Goal: Navigation & Orientation: Find specific page/section

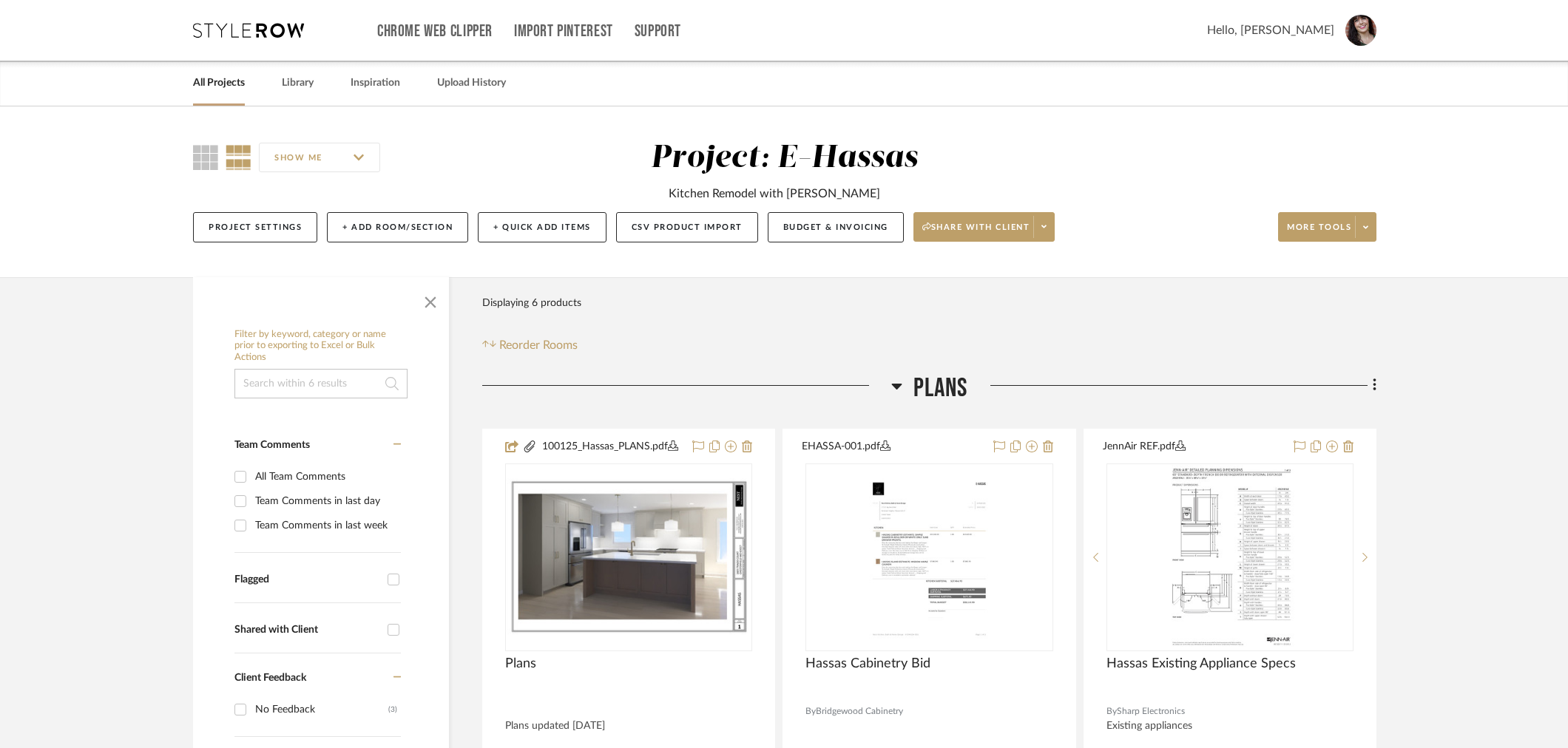
click at [231, 85] on link "All Projects" at bounding box center [219, 83] width 52 height 20
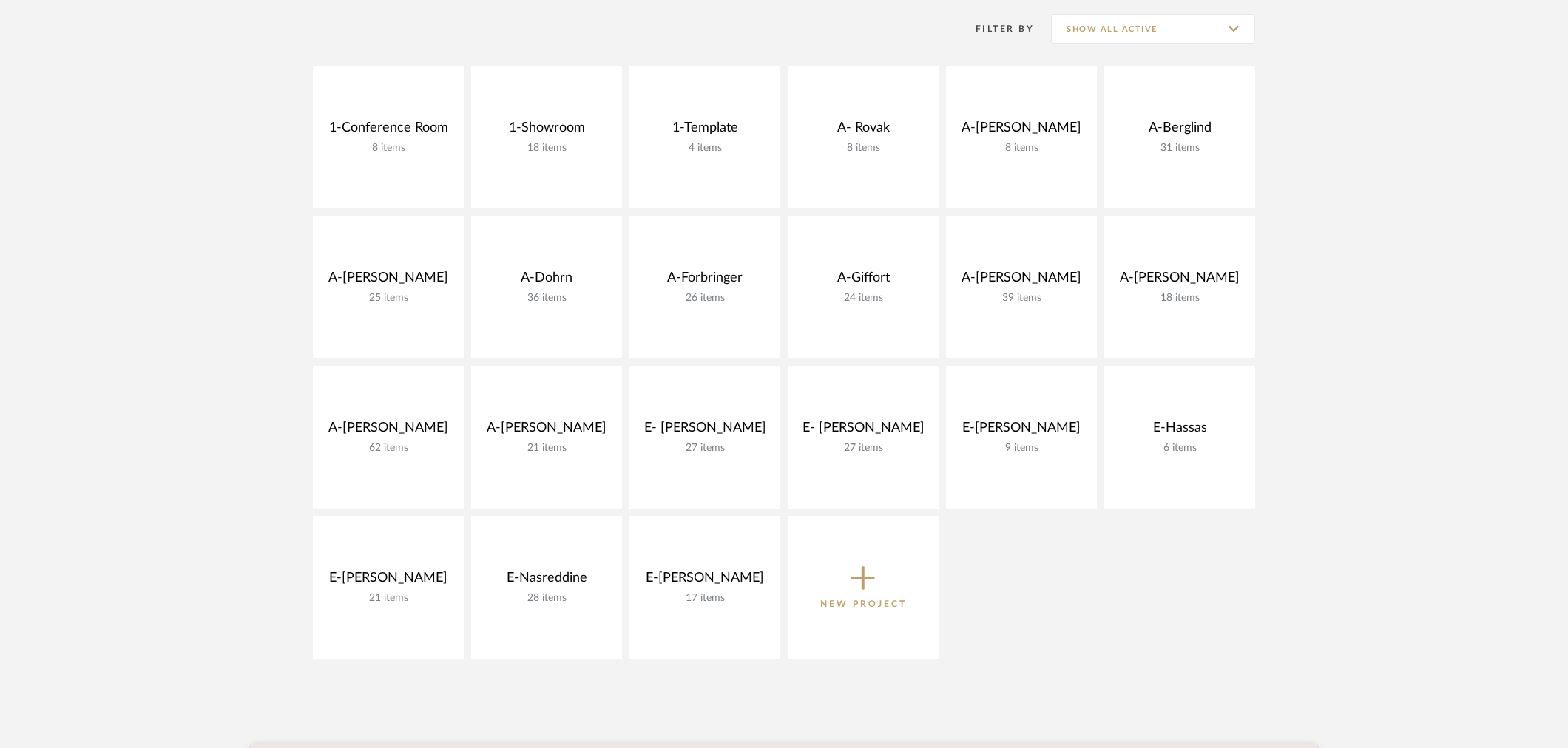
scroll to position [328, 0]
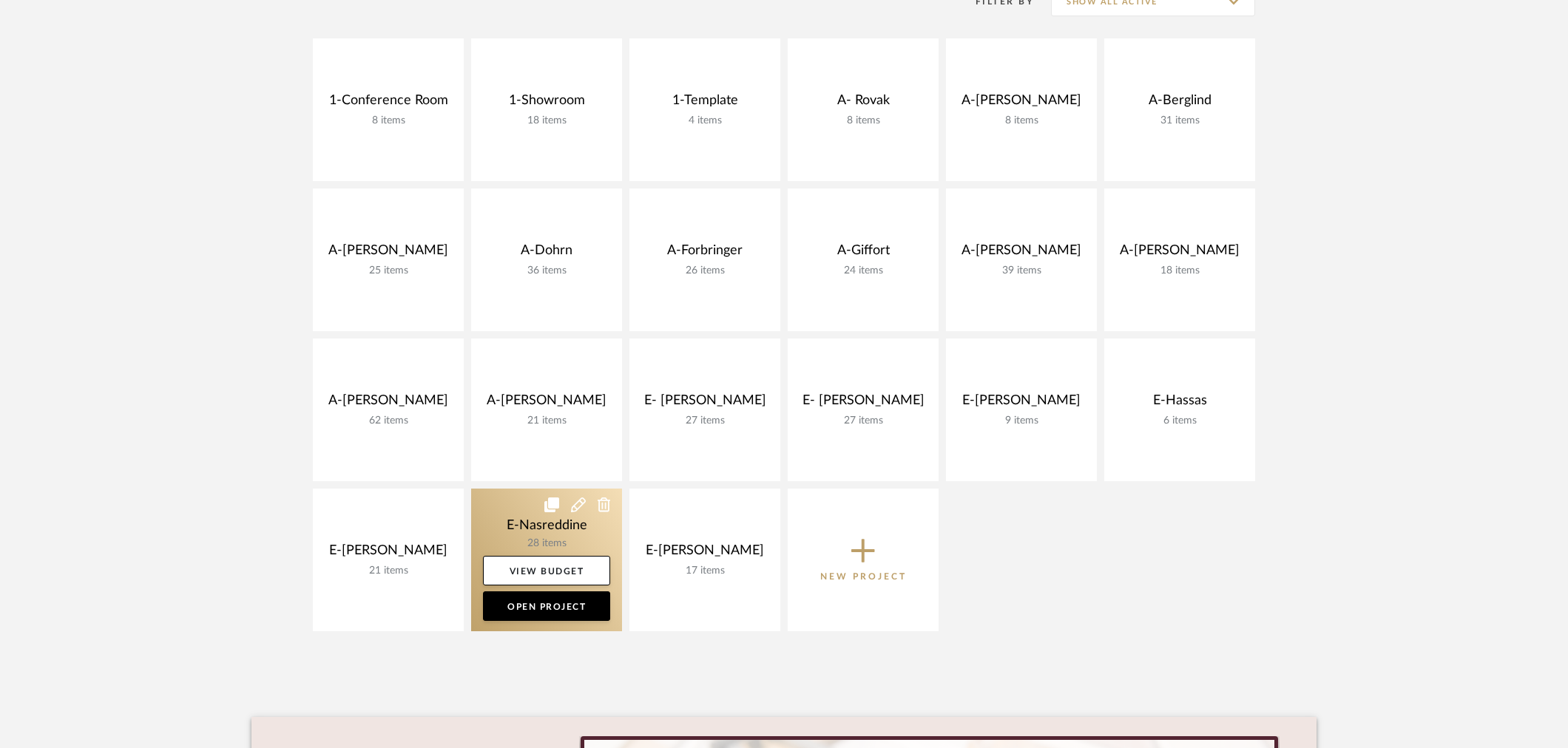
click at [540, 518] on link at bounding box center [546, 560] width 151 height 143
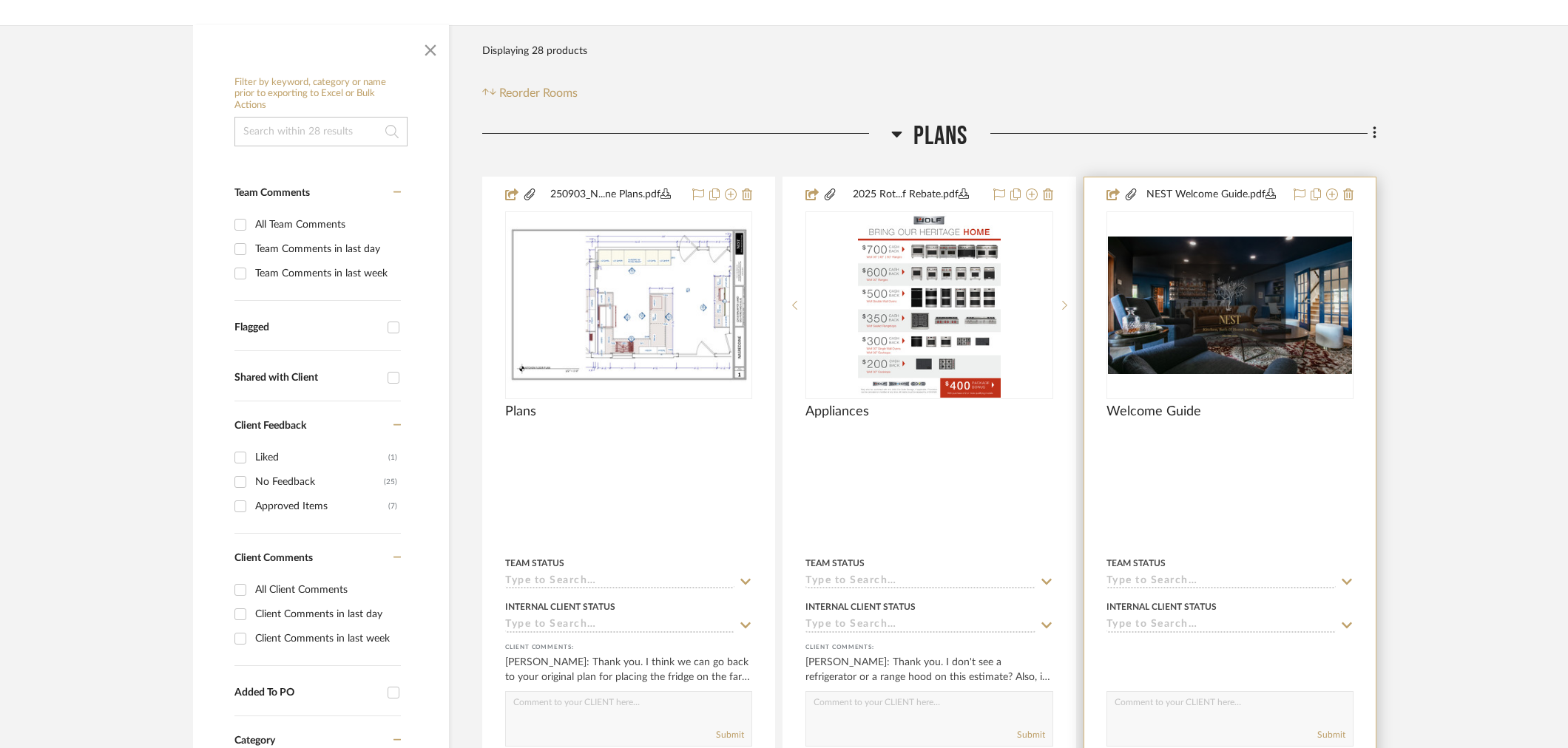
scroll to position [246, 0]
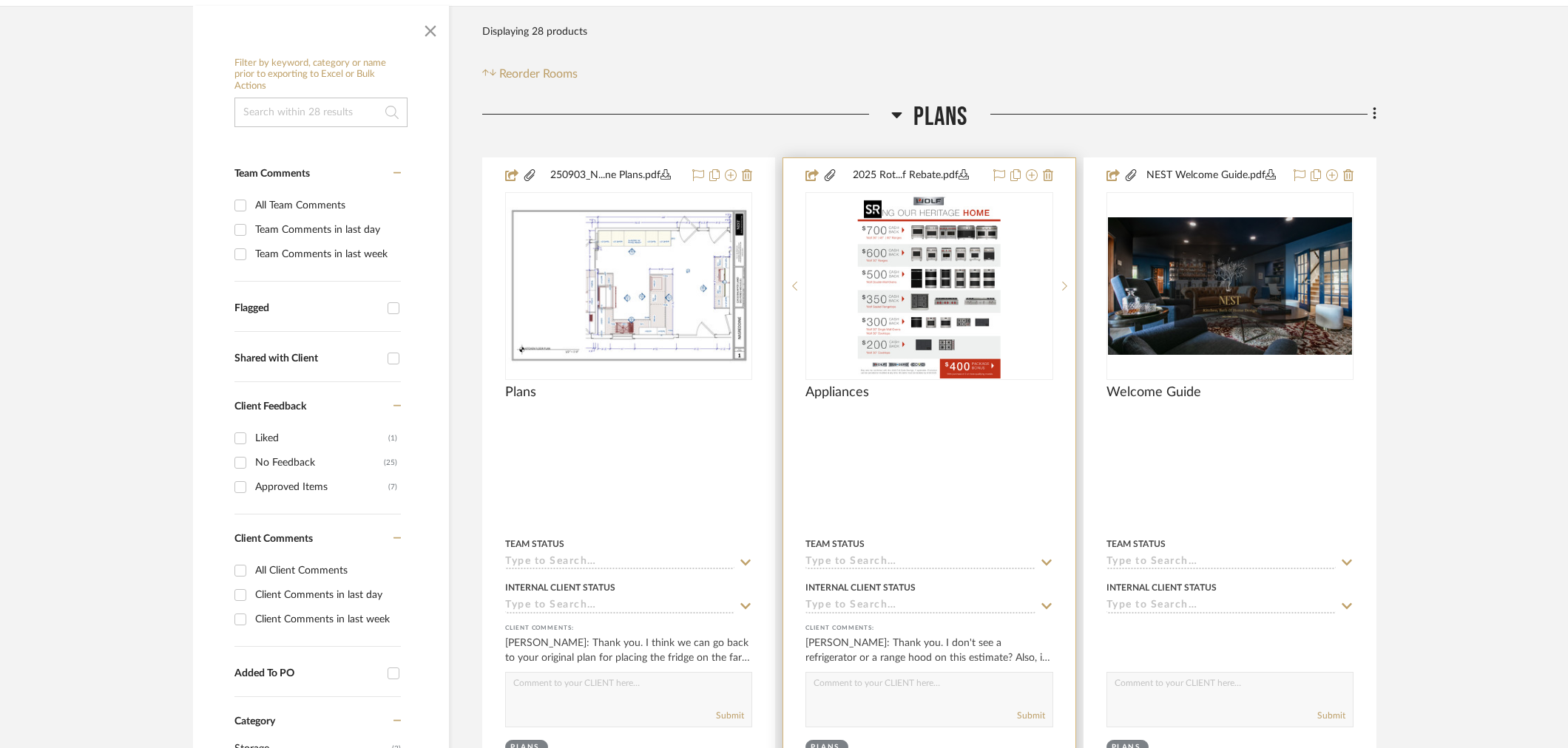
click at [0, 0] on img at bounding box center [0, 0] width 0 height 0
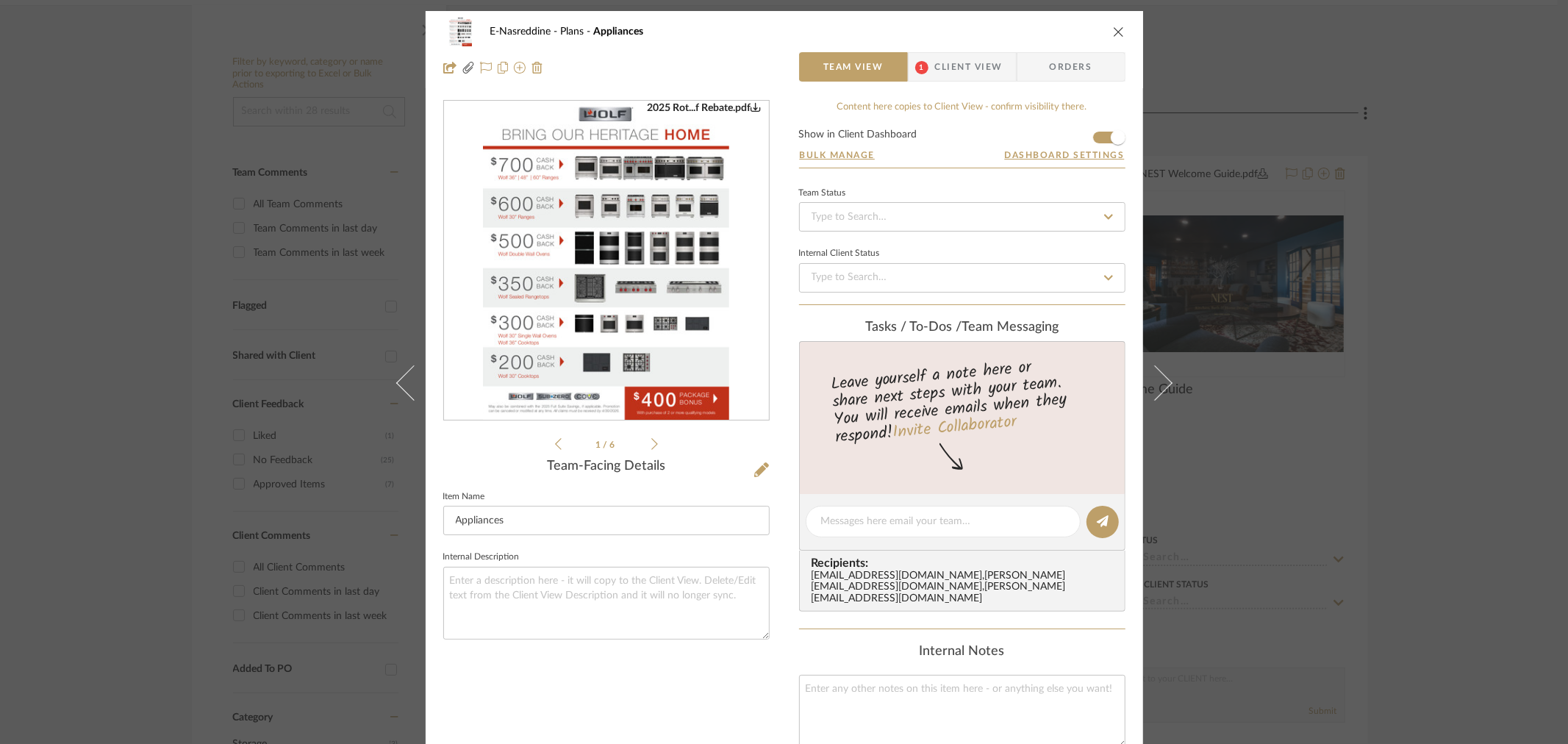
click at [928, 56] on span "1" at bounding box center [922, 67] width 26 height 29
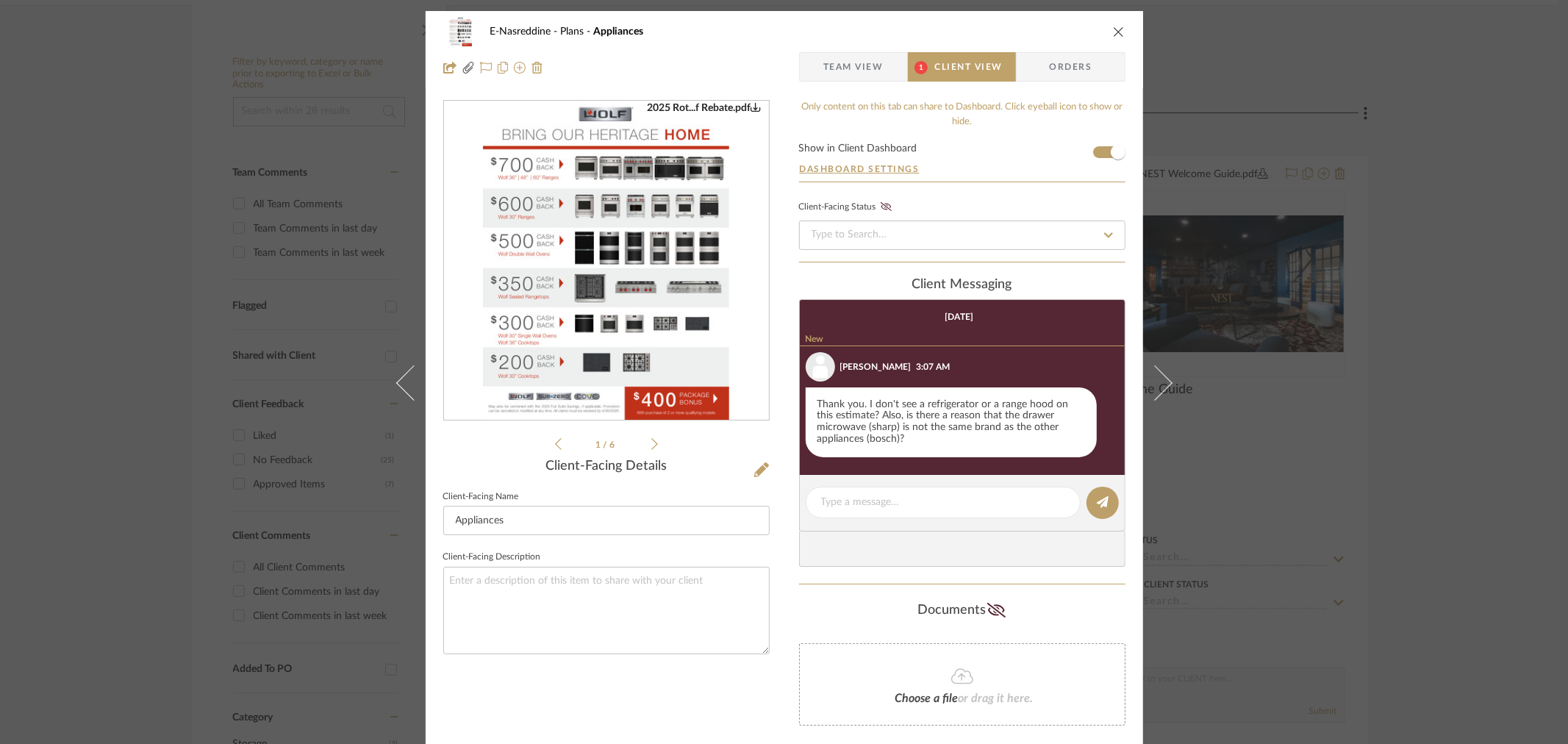
click at [824, 71] on span "Team View" at bounding box center [853, 67] width 60 height 29
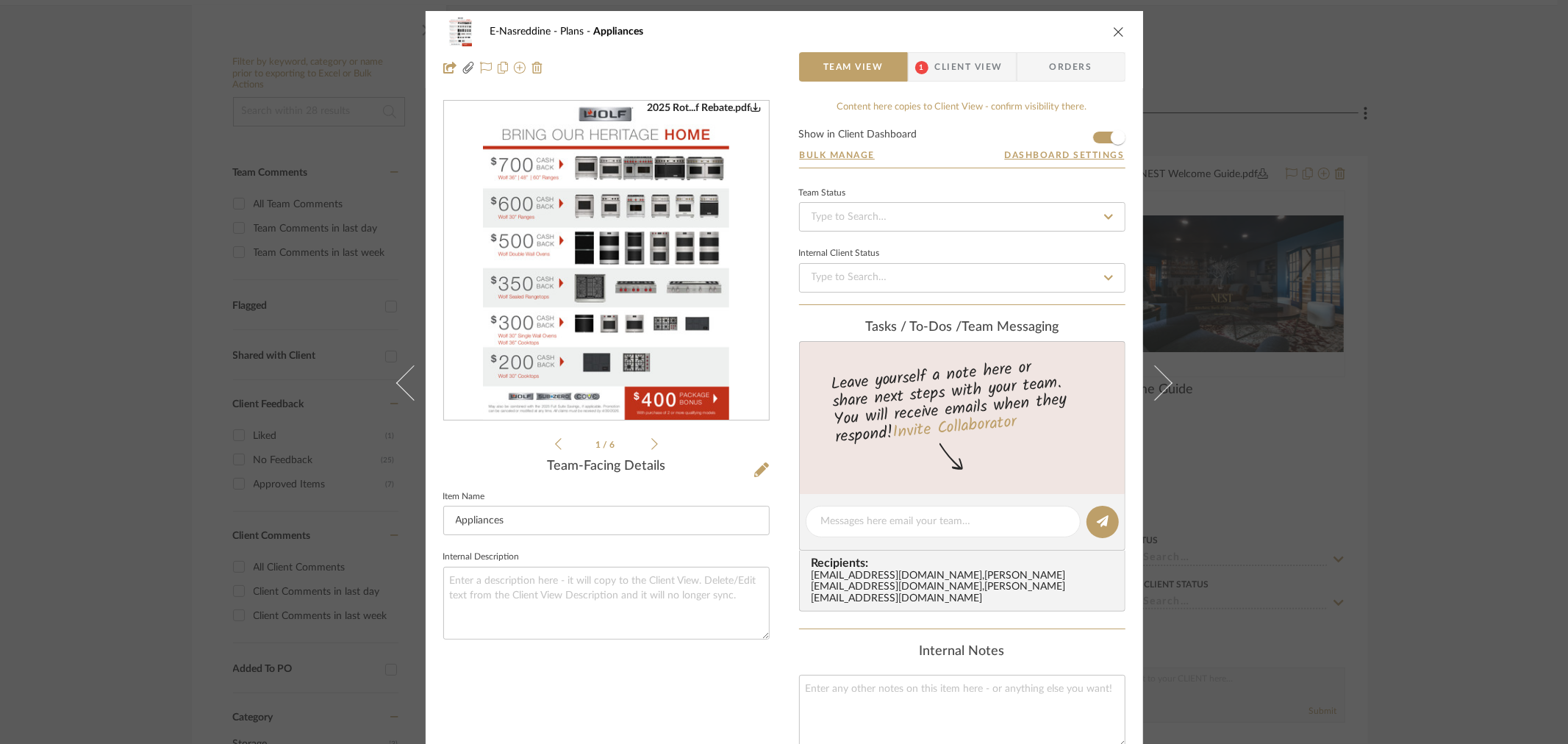
click at [583, 260] on img "0" at bounding box center [607, 260] width 247 height 319
click at [640, 447] on li "1 / 6" at bounding box center [607, 444] width 90 height 18
click at [647, 444] on ul "1 / 6" at bounding box center [606, 444] width 103 height 18
click at [651, 445] on icon at bounding box center [654, 444] width 7 height 13
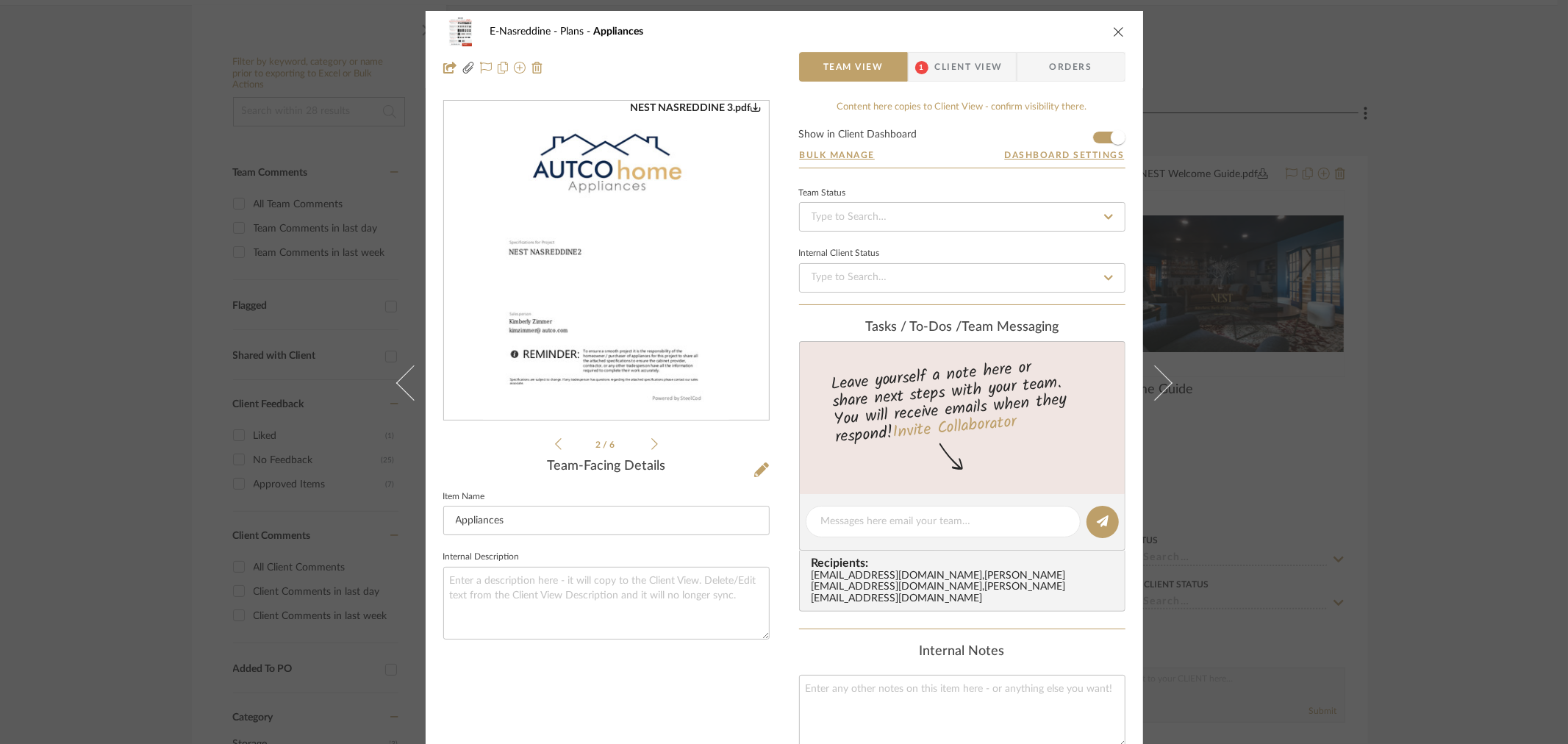
click at [651, 445] on icon at bounding box center [654, 444] width 7 height 13
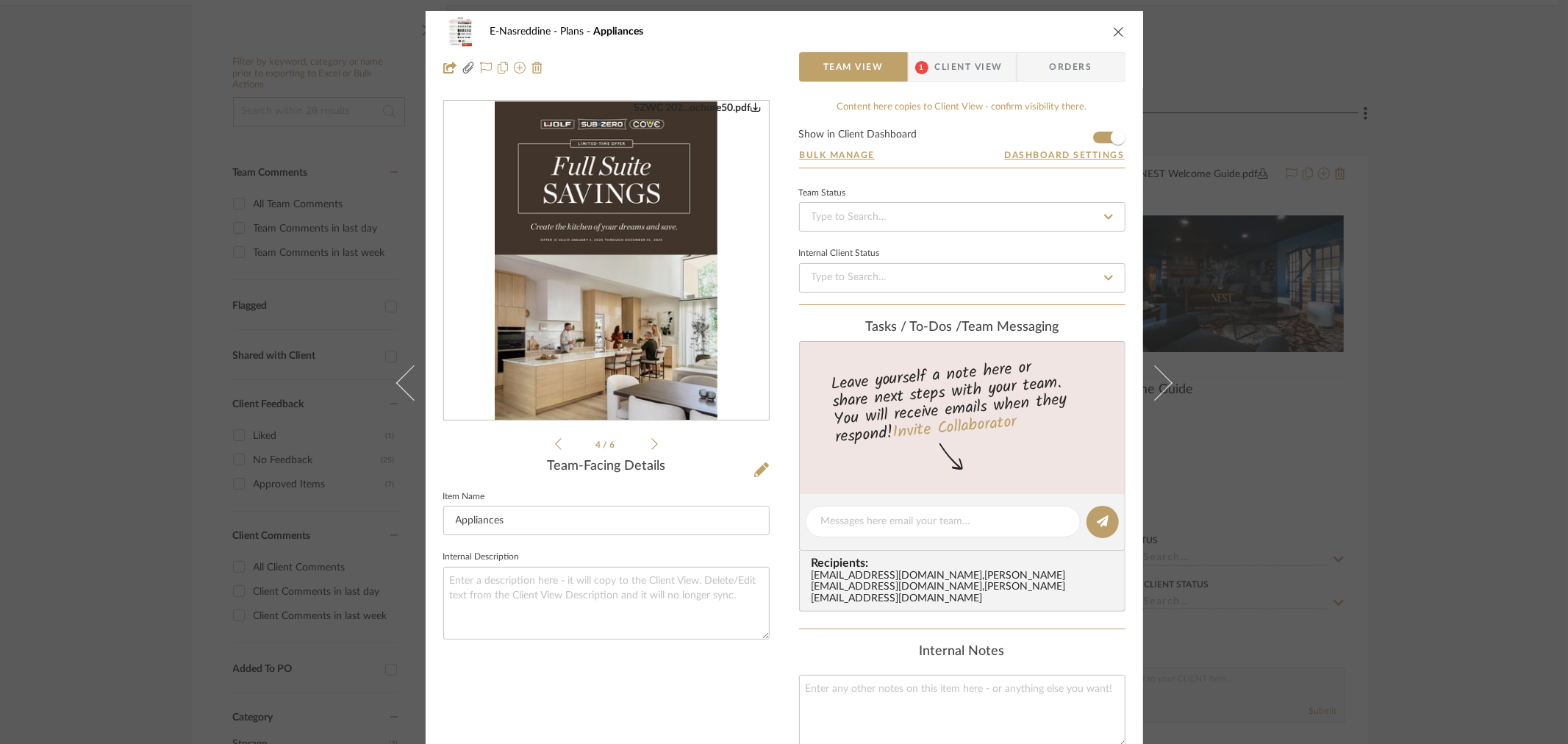
click at [651, 445] on icon at bounding box center [654, 444] width 7 height 13
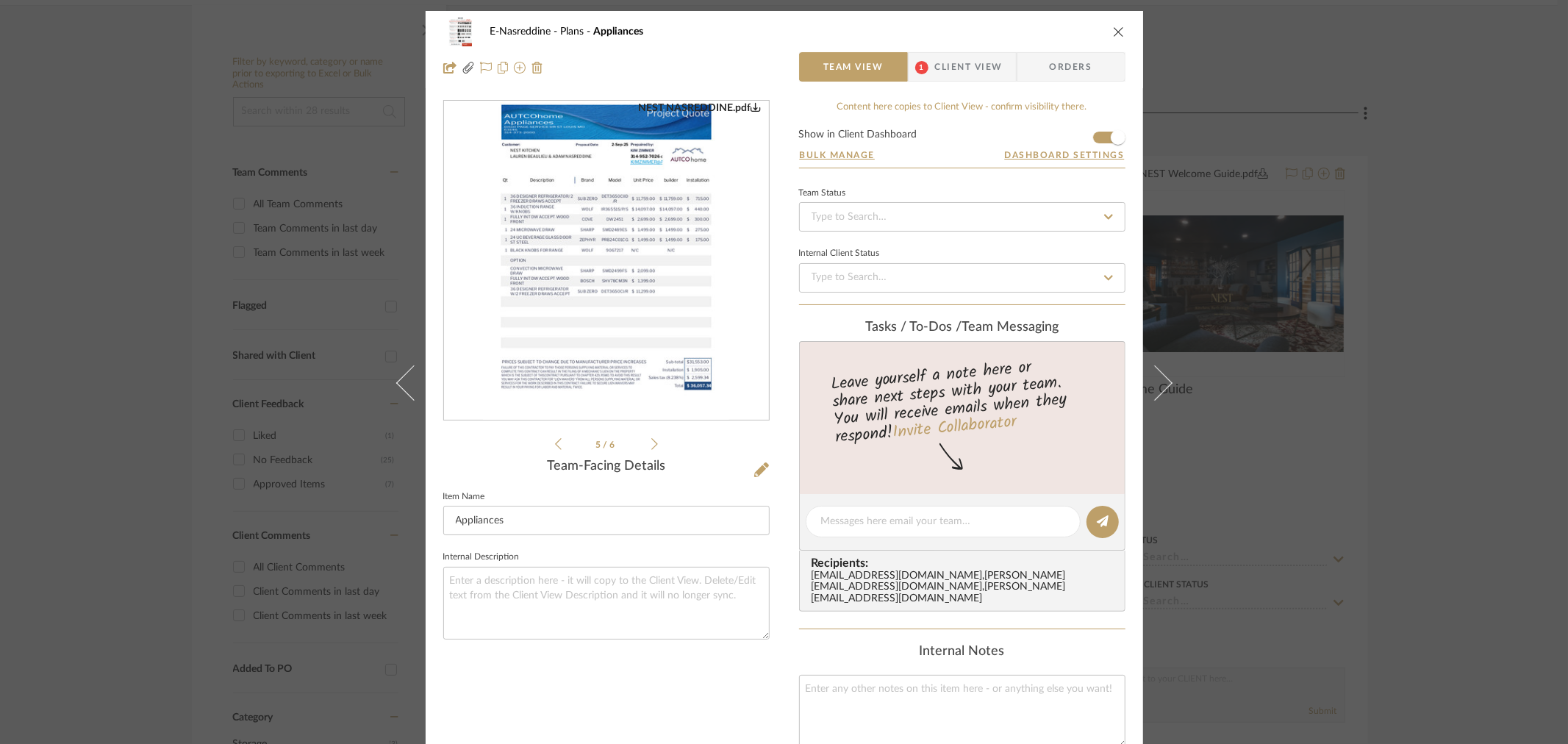
click at [664, 262] on img "4" at bounding box center [607, 260] width 247 height 319
